Goal: Information Seeking & Learning: Learn about a topic

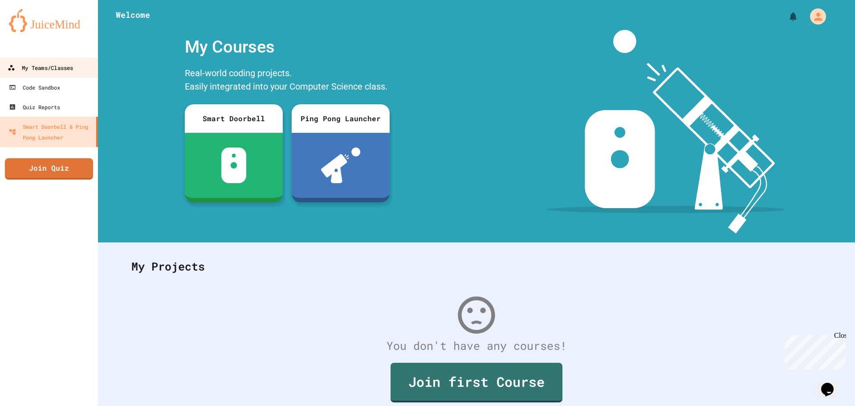
click at [73, 65] on div "My Teams/Classes" at bounding box center [40, 67] width 65 height 11
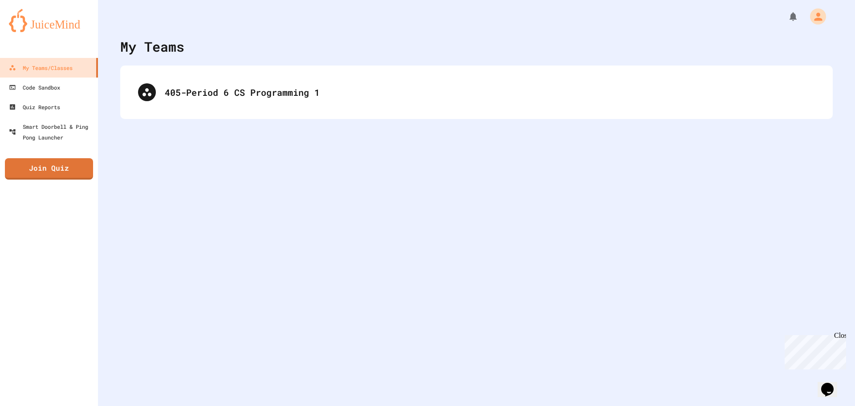
click at [485, 283] on div "My Teams 405-Period 6 CS Programming 1" at bounding box center [476, 203] width 757 height 406
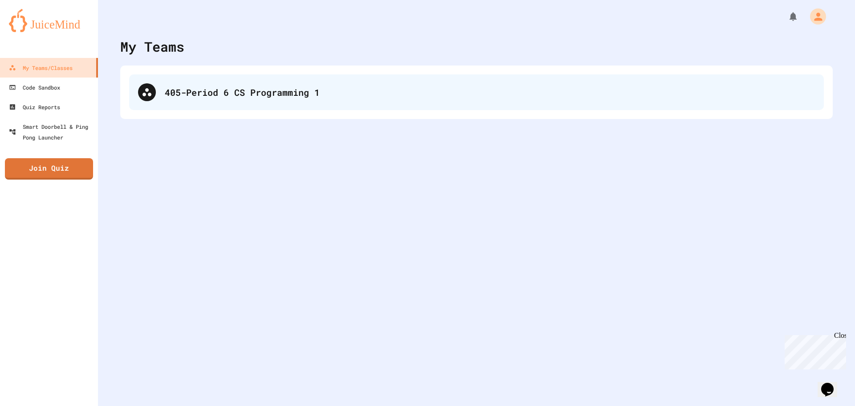
click at [273, 83] on div "405-Period 6 CS Programming 1" at bounding box center [476, 92] width 695 height 36
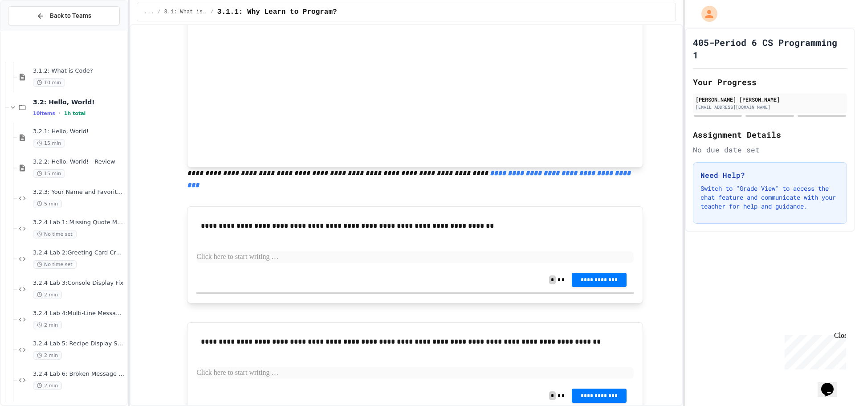
scroll to position [129, 0]
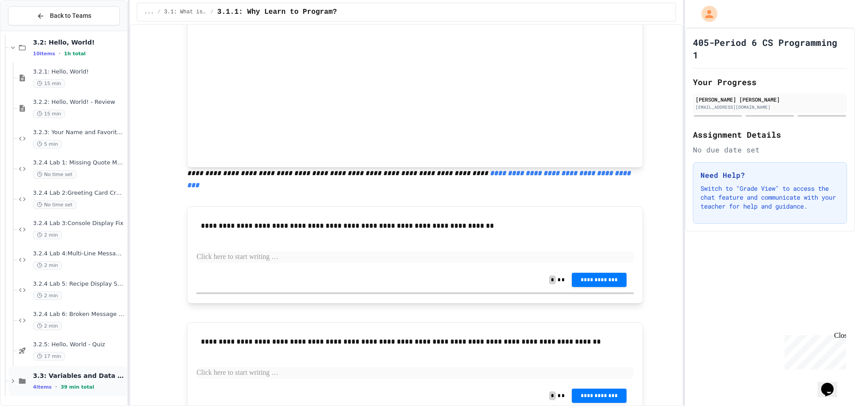
click at [77, 377] on span "3.3: Variables and Data Types" at bounding box center [79, 375] width 92 height 8
click at [94, 377] on span "3.3: Variables and Data Types" at bounding box center [79, 375] width 92 height 8
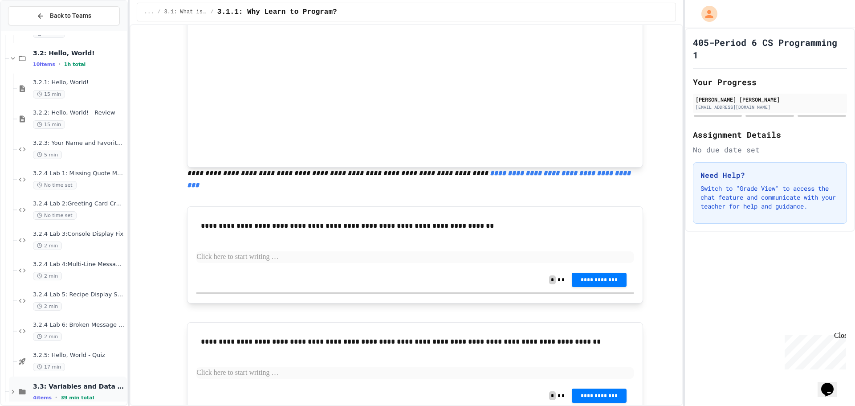
click at [94, 383] on span "3.3: Variables and Data Types" at bounding box center [79, 386] width 92 height 8
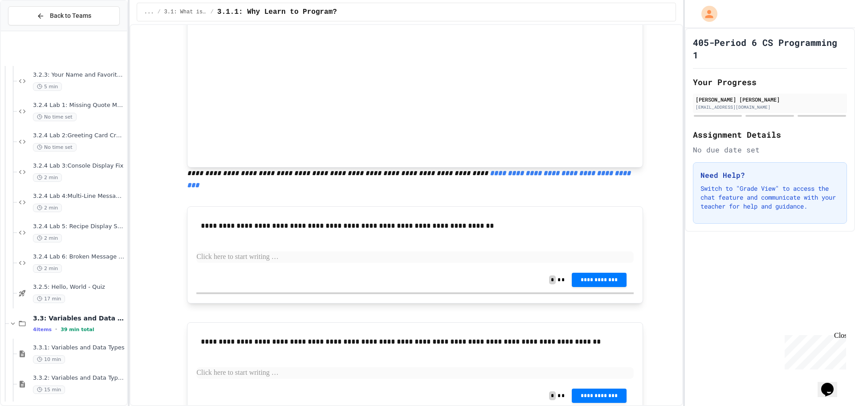
scroll to position [250, 0]
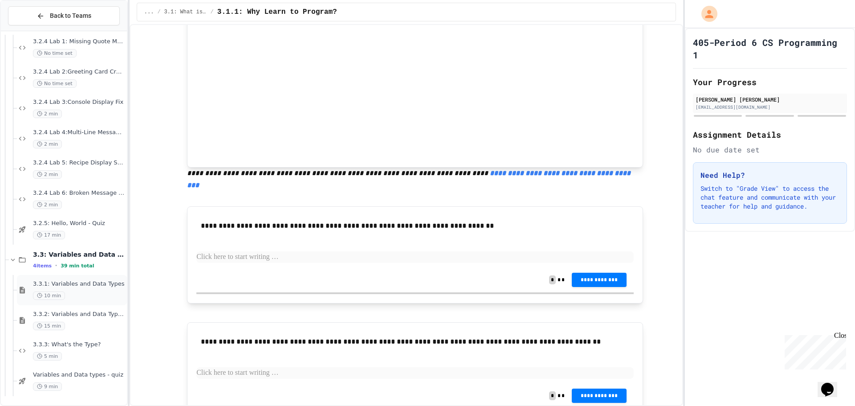
click at [93, 296] on div "10 min" at bounding box center [79, 295] width 92 height 8
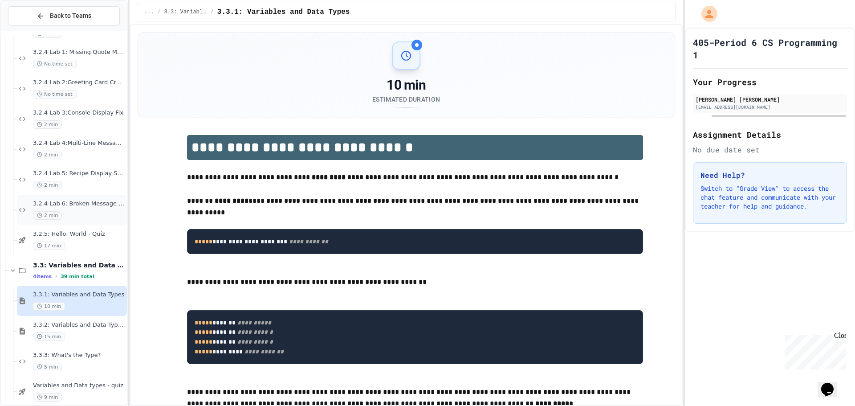
click at [80, 201] on span "3.2.4 Lab 6: Broken Message System" at bounding box center [79, 204] width 92 height 8
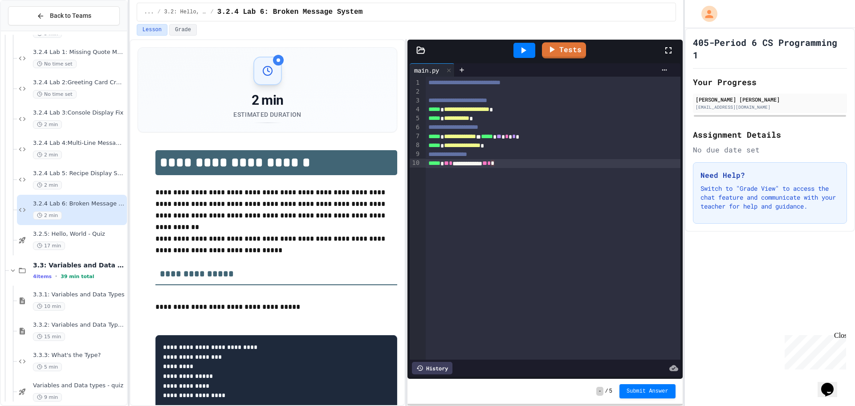
click at [524, 163] on div "**********" at bounding box center [553, 163] width 255 height 9
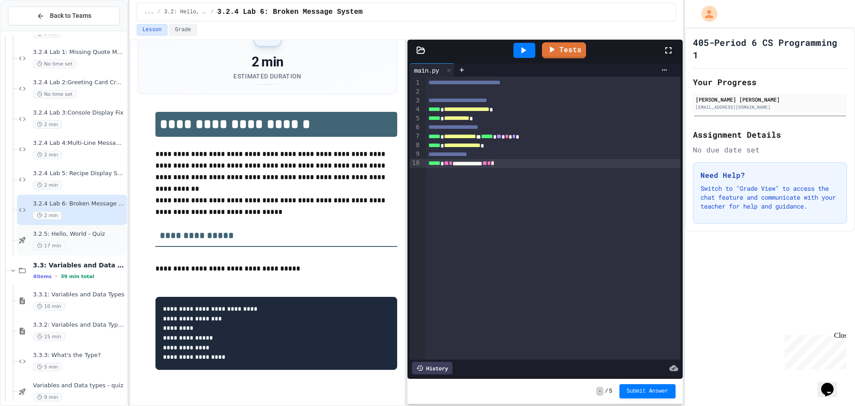
scroll to position [43, 0]
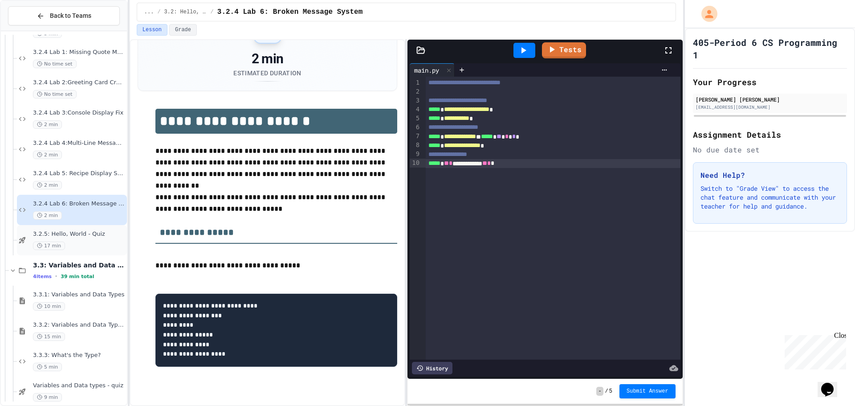
click at [62, 245] on div "17 min" at bounding box center [79, 245] width 92 height 8
